Goal: Transaction & Acquisition: Purchase product/service

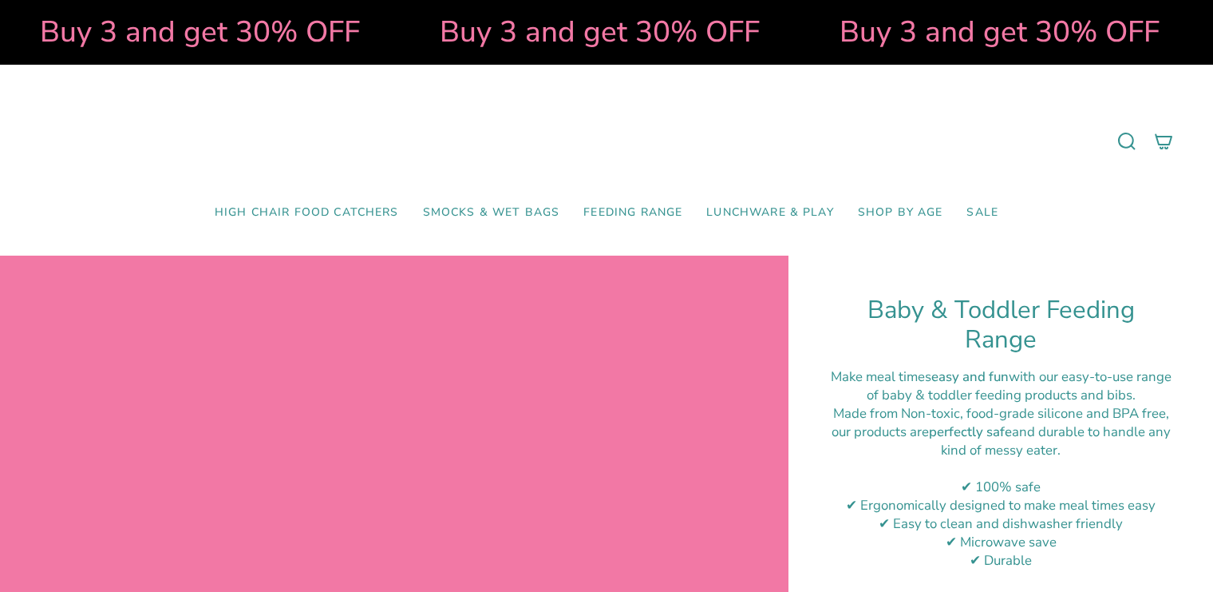
select select "pictures-first"
